Goal: Transaction & Acquisition: Purchase product/service

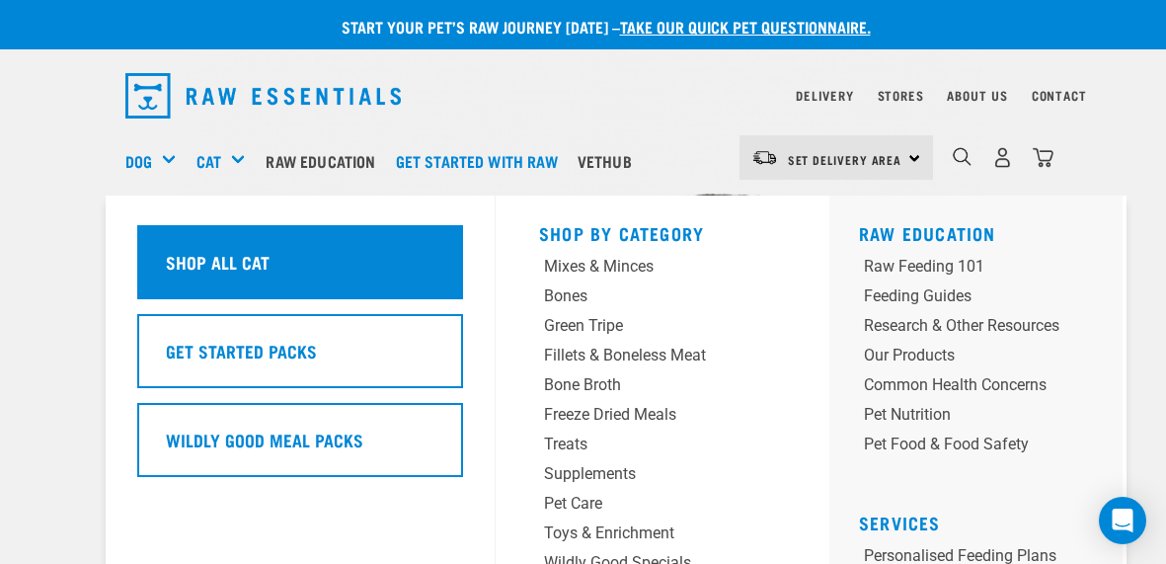
click at [222, 264] on h5 "Shop All Cat" at bounding box center [218, 262] width 104 height 26
